Goal: Task Accomplishment & Management: Complete application form

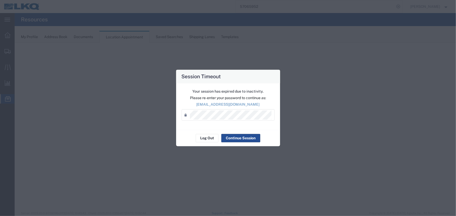
select select "27634"
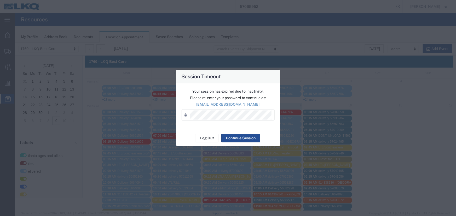
scroll to position [23, 0]
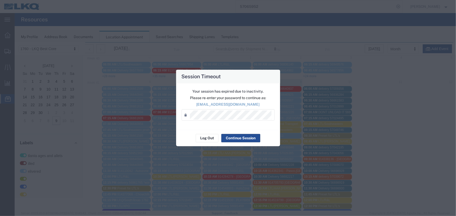
click at [268, 21] on div "Session Timeout Your session has expired due to inactivity. Please re-enter you…" at bounding box center [228, 108] width 456 height 216
click at [209, 140] on button "Log Out" at bounding box center [207, 138] width 23 height 8
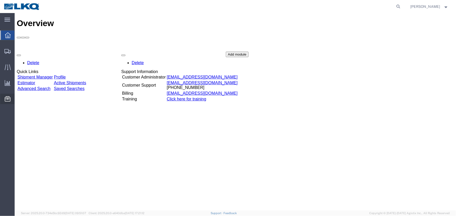
click at [0, 0] on span "Location Appointment" at bounding box center [0, 0] width 0 height 0
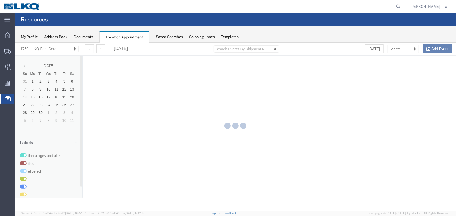
select select "27634"
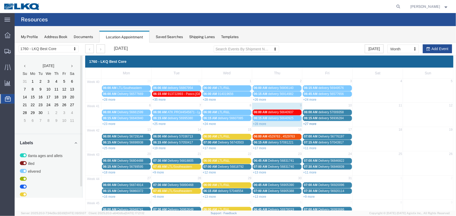
click at [309, 124] on link "+27 more" at bounding box center [309, 124] width 13 height 4
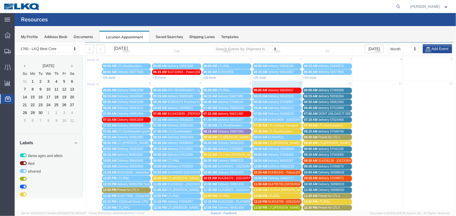
scroll to position [71, 0]
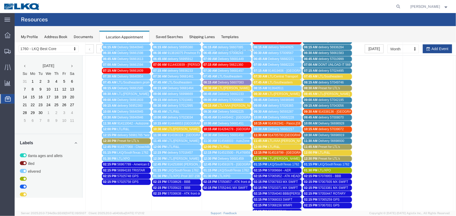
click at [284, 140] on span "LTL/AAA [PERSON_NAME]" at bounding box center [287, 141] width 38 height 4
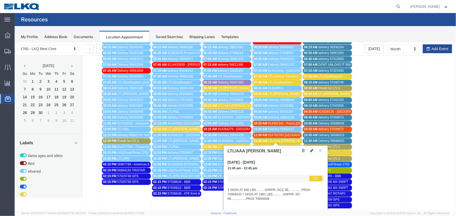
click at [310, 150] on icon at bounding box center [311, 151] width 3 height 4
select select "1"
select select "25"
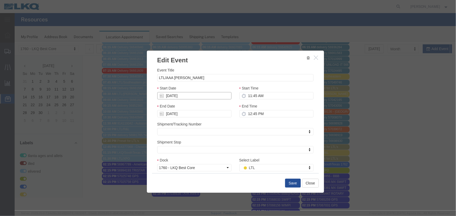
click at [192, 96] on input "10/09/2025" at bounding box center [194, 95] width 74 height 7
click at [208, 83] on div "Event Title LTL/AAA Cooper Start Date 10/09/2025 Start Time 11:45 AM End Date 1…" at bounding box center [235, 130] width 156 height 127
click at [207, 81] on input "LTL/AAA [PERSON_NAME]" at bounding box center [235, 77] width 156 height 7
click at [199, 97] on input "10/09/2025" at bounding box center [194, 95] width 74 height 7
click at [195, 97] on input "10/09/2025" at bounding box center [194, 95] width 74 height 7
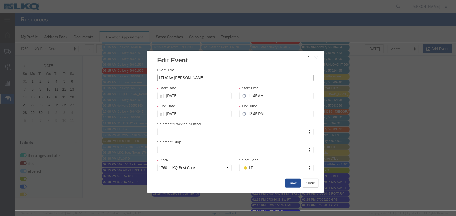
click at [207, 77] on input "LTL/AAA [PERSON_NAME]" at bounding box center [235, 77] width 156 height 7
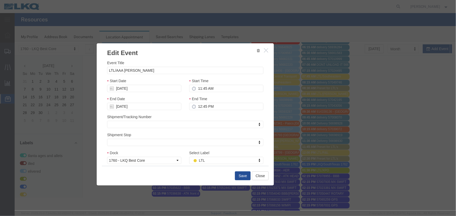
drag, startPoint x: 214, startPoint y: 61, endPoint x: 163, endPoint y: 53, distance: 51.5
click at [163, 53] on h3 "Edit Event" at bounding box center [184, 50] width 177 height 14
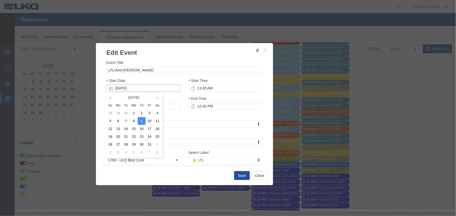
click at [151, 89] on input "10/09/2025" at bounding box center [143, 87] width 74 height 7
click at [152, 119] on td "10" at bounding box center [149, 121] width 8 height 8
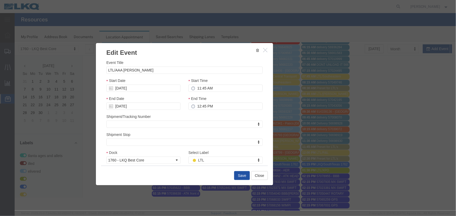
click at [242, 175] on button "Save" at bounding box center [242, 175] width 16 height 9
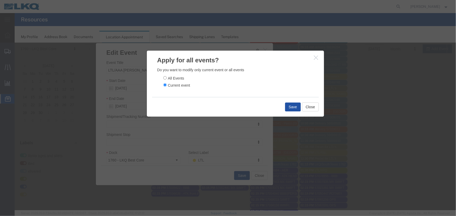
click at [291, 106] on button "Save" at bounding box center [293, 106] width 16 height 9
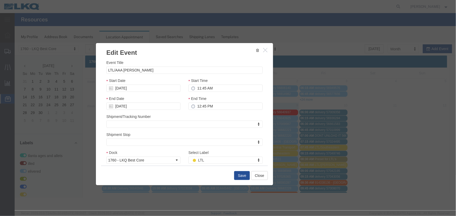
scroll to position [0, 0]
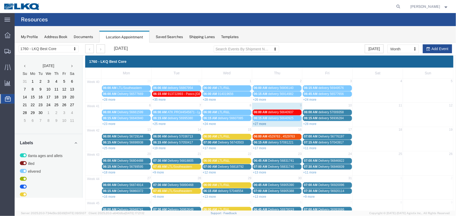
click at [258, 123] on link "+27 more" at bounding box center [258, 124] width 13 height 4
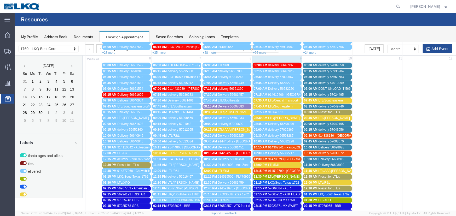
scroll to position [47, 0]
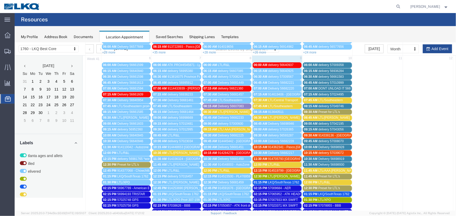
click at [313, 174] on span "11:45 AM" at bounding box center [310, 176] width 14 height 4
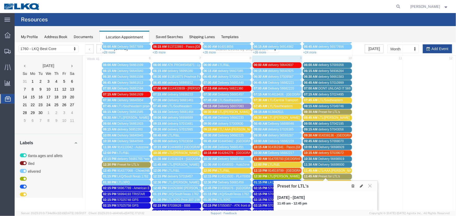
click at [351, 185] on icon at bounding box center [352, 186] width 3 height 4
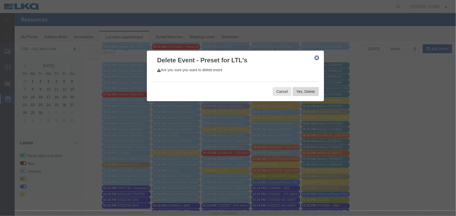
click at [309, 91] on button "Yes, Delete" at bounding box center [305, 91] width 26 height 9
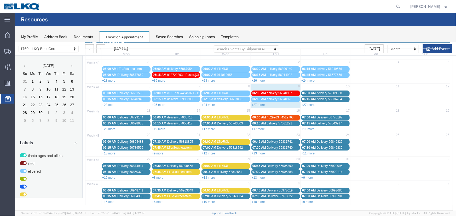
scroll to position [18, 0]
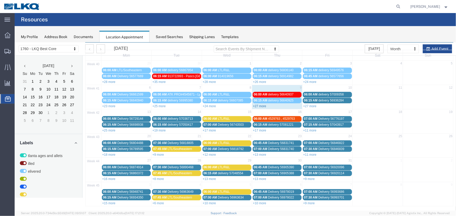
click at [256, 105] on link "+27 more" at bounding box center [258, 106] width 13 height 4
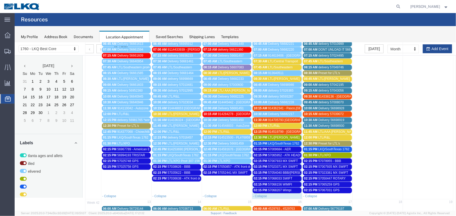
scroll to position [56, 0]
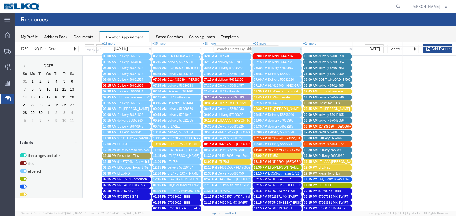
click at [171, 35] on div "Saved Searches" at bounding box center [169, 36] width 27 height 5
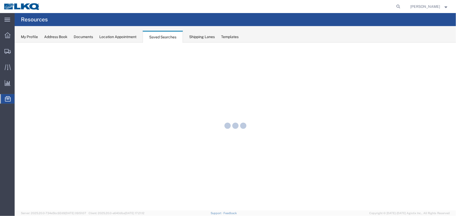
click at [131, 36] on div "Location Appointment" at bounding box center [117, 36] width 37 height 5
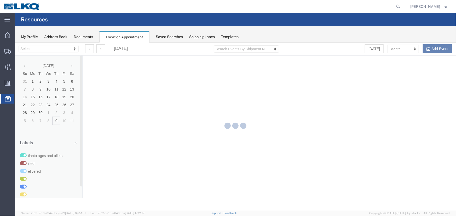
select select "27634"
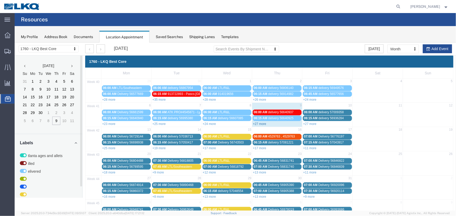
click at [258, 122] on link "+27 more" at bounding box center [258, 124] width 13 height 4
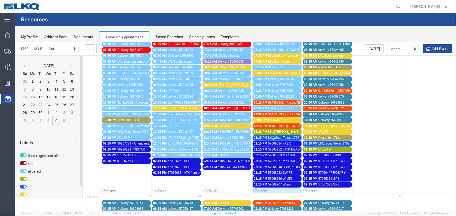
scroll to position [95, 0]
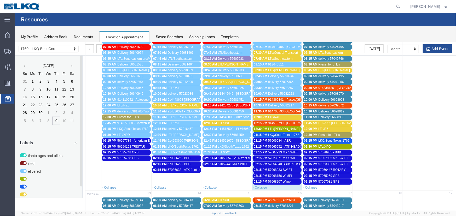
click at [288, 97] on link "10:15 AM 914362341 - Pasco,WA - Rudolph Freight" at bounding box center [276, 99] width 49 height 5
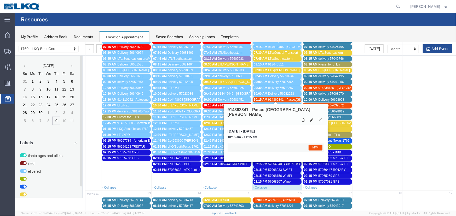
click at [310, 118] on icon at bounding box center [311, 120] width 3 height 4
select select "1"
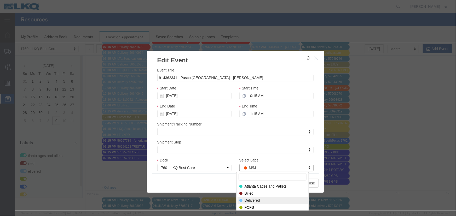
select select "40"
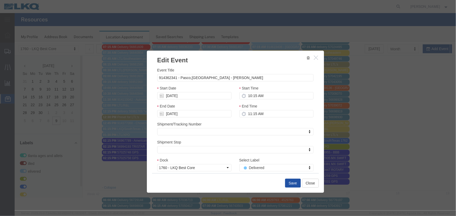
click at [295, 184] on button "Save" at bounding box center [293, 183] width 16 height 9
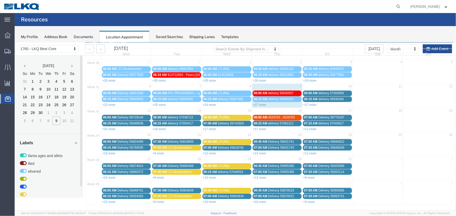
scroll to position [0, 0]
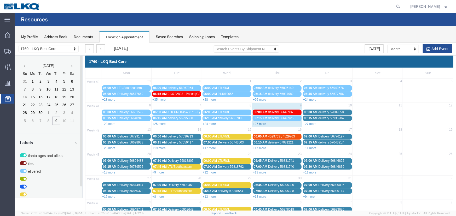
click at [256, 124] on link "+27 more" at bounding box center [258, 124] width 13 height 4
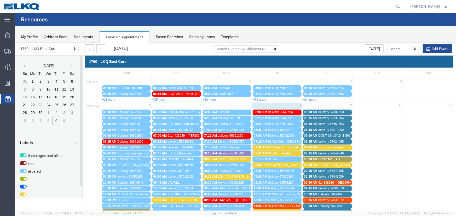
scroll to position [119, 0]
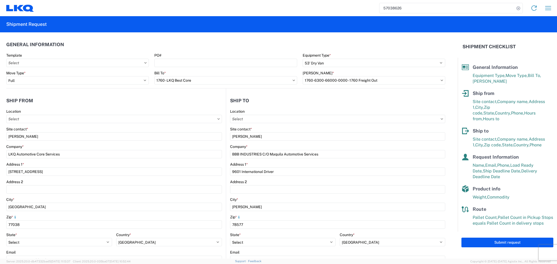
select select "STDV"
select select "FULL"
select select "[GEOGRAPHIC_DATA]"
select select "US"
select select "TX"
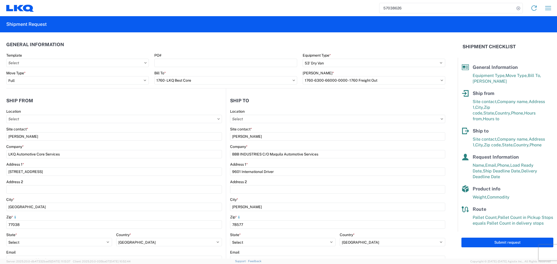
select select "US"
select select "LBS"
